Goal: Obtain resource: Download file/media

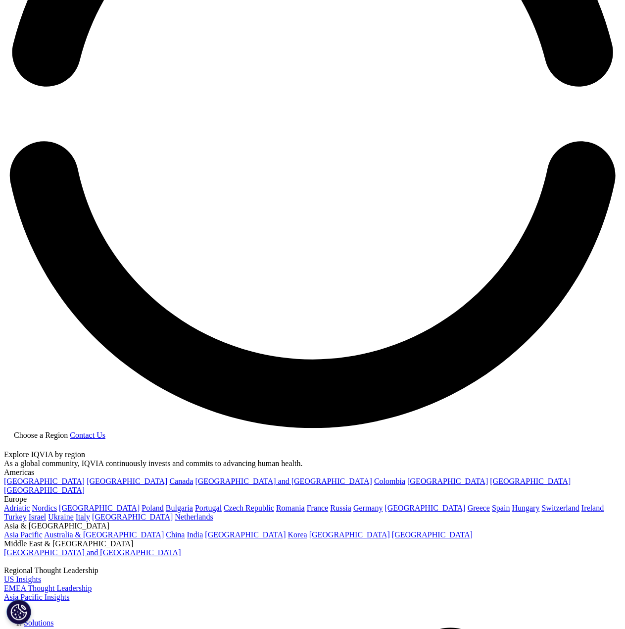
scroll to position [1535, 0]
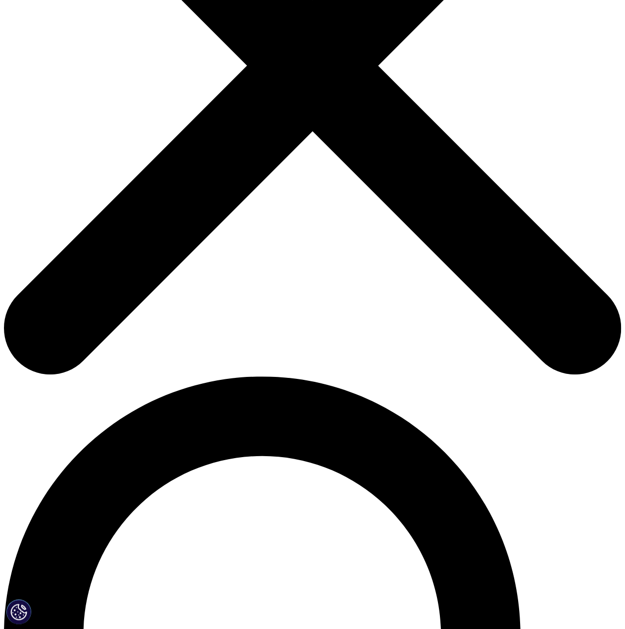
scroll to position [325, 0]
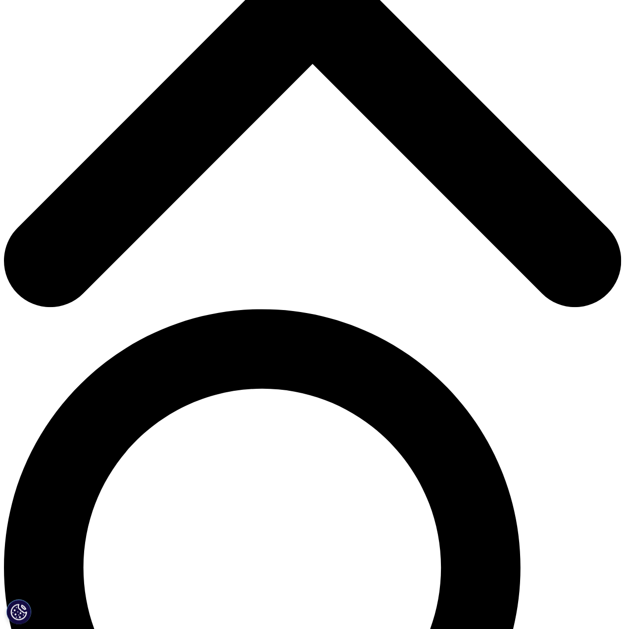
type input "Yuhei"
type input "Shimada"
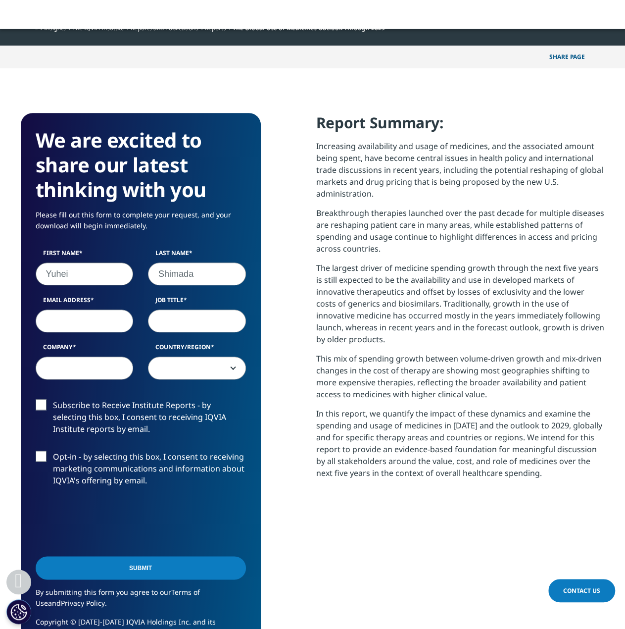
type input "[EMAIL_ADDRESS][DOMAIN_NAME]"
select select "[GEOGRAPHIC_DATA]"
click at [172, 326] on input "Job Title" at bounding box center [197, 320] width 98 height 23
type input "れ"
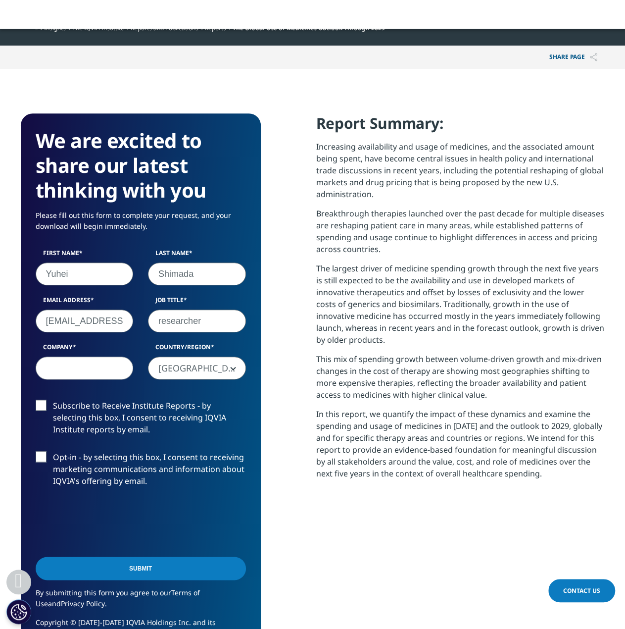
type input "researcher"
click at [81, 378] on input "Company" at bounding box center [85, 367] width 98 height 23
type input "[GEOGRAPHIC_DATA]"
click at [55, 408] on label "Subscribe to Receive Institute Reports - by selecting this box, I consent to re…" at bounding box center [141, 420] width 210 height 41
click at [53, 400] on input "Subscribe to Receive Institute Reports - by selecting this box, I consent to re…" at bounding box center [53, 400] width 0 height 0
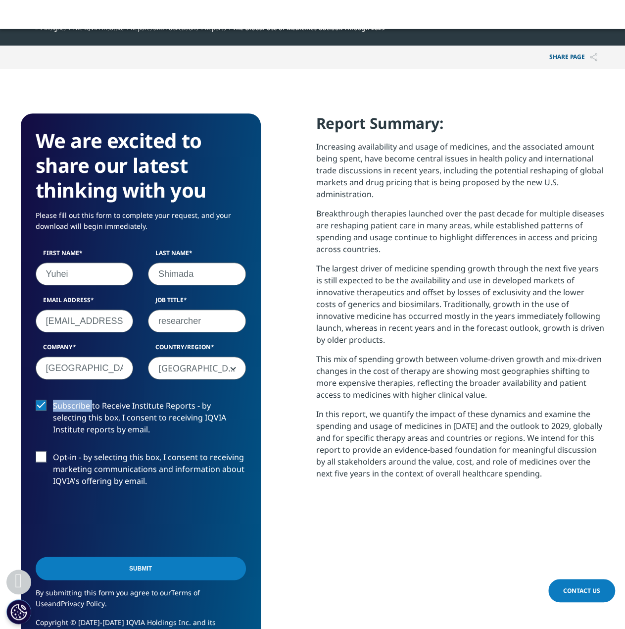
click at [55, 408] on label "Subscribe to Receive Institute Reports - by selecting this box, I consent to re…" at bounding box center [141, 420] width 210 height 41
click at [53, 400] on input "Subscribe to Receive Institute Reports - by selecting this box, I consent to re…" at bounding box center [53, 400] width 0 height 0
click at [199, 462] on label "Opt-in - by selecting this box, I consent to receiving marketing communications…" at bounding box center [141, 471] width 210 height 41
click at [53, 451] on input "Opt-in - by selecting this box, I consent to receiving marketing communications…" at bounding box center [53, 451] width 0 height 0
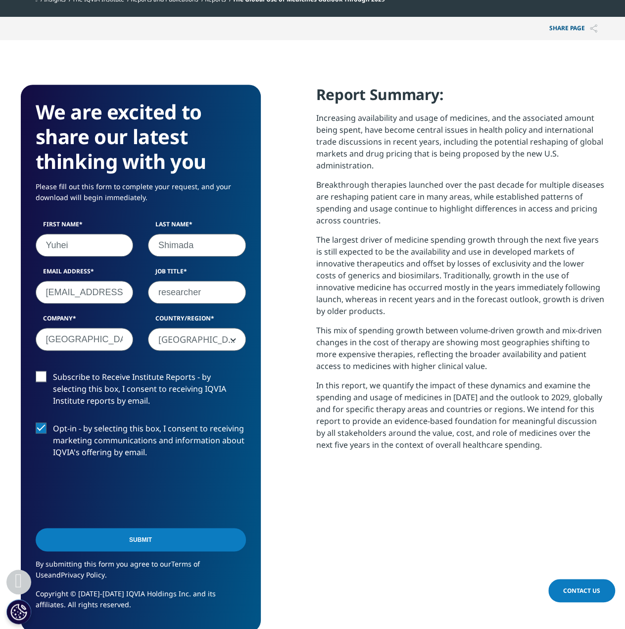
scroll to position [374, 0]
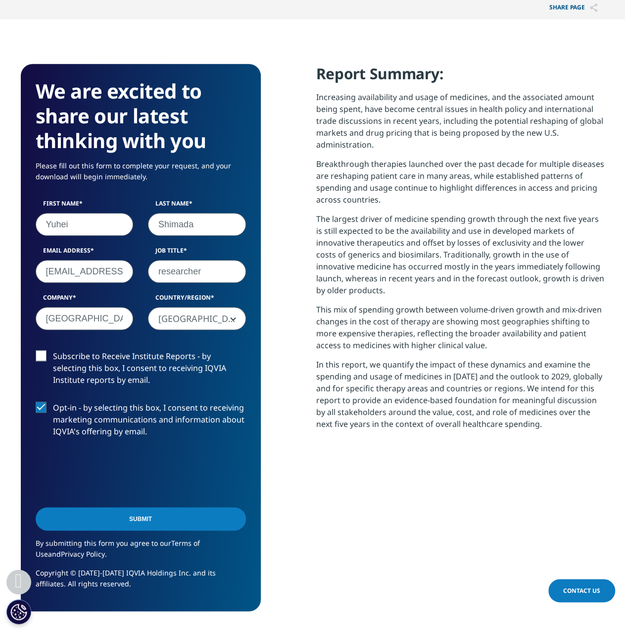
click at [121, 416] on label "Opt-in - by selecting this box, I consent to receiving marketing communications…" at bounding box center [141, 422] width 210 height 41
click at [53, 402] on input "Opt-in - by selecting this box, I consent to receiving marketing communications…" at bounding box center [53, 402] width 0 height 0
click at [106, 512] on input "Submit" at bounding box center [141, 518] width 210 height 23
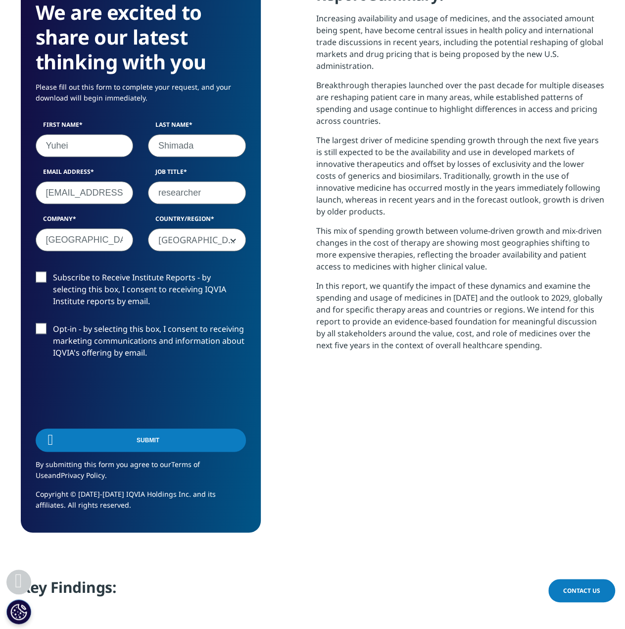
scroll to position [398, 584]
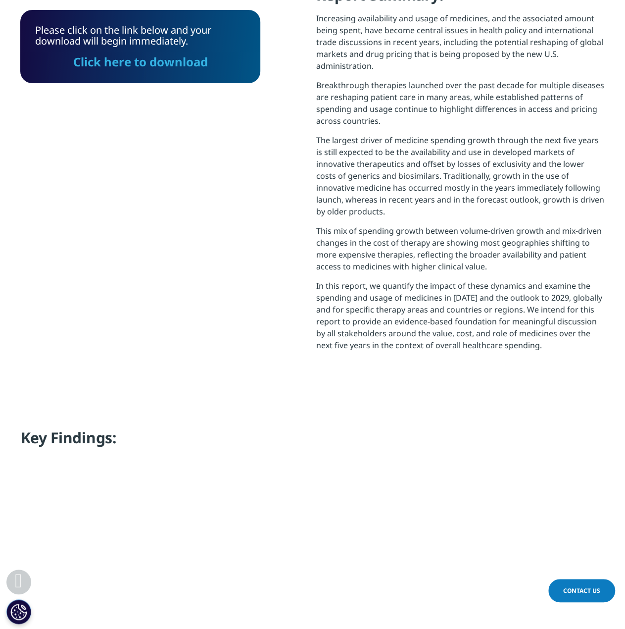
click at [164, 64] on link "Click here to download" at bounding box center [140, 61] width 135 height 16
